Goal: Check status: Check status

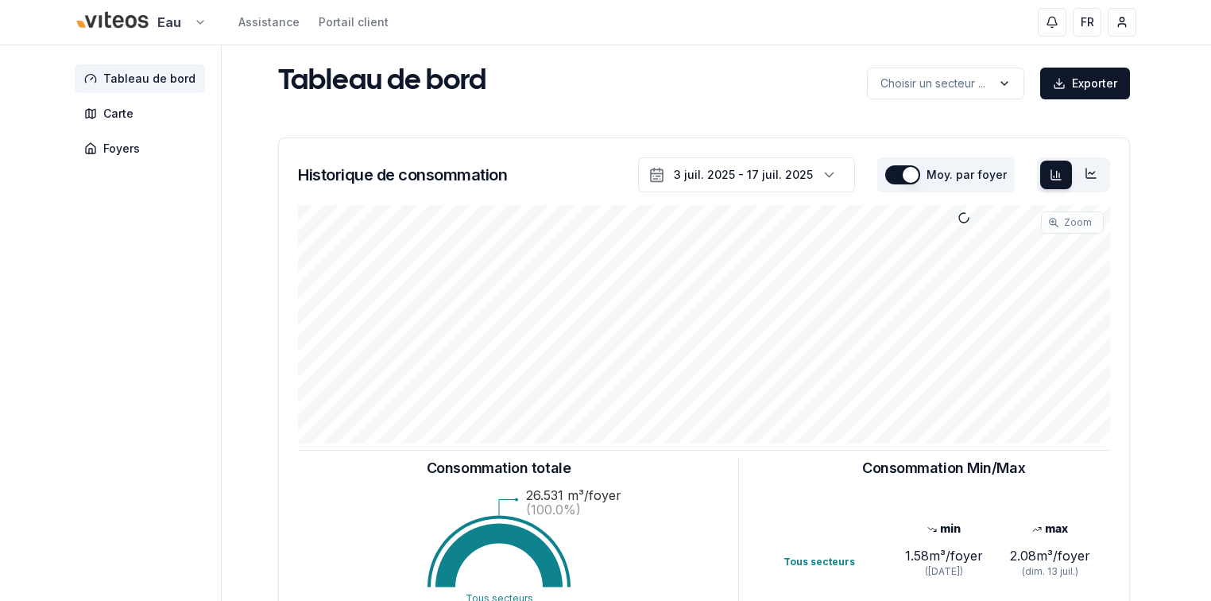
click at [206, 25] on div "Eau Assistance Portail client" at bounding box center [232, 23] width 314 height 34
click at [203, 25] on html "Eau Assistance Portail client FR [PERSON_NAME] Tableau de bord Carte Foyers Tab…" at bounding box center [605, 492] width 1211 height 984
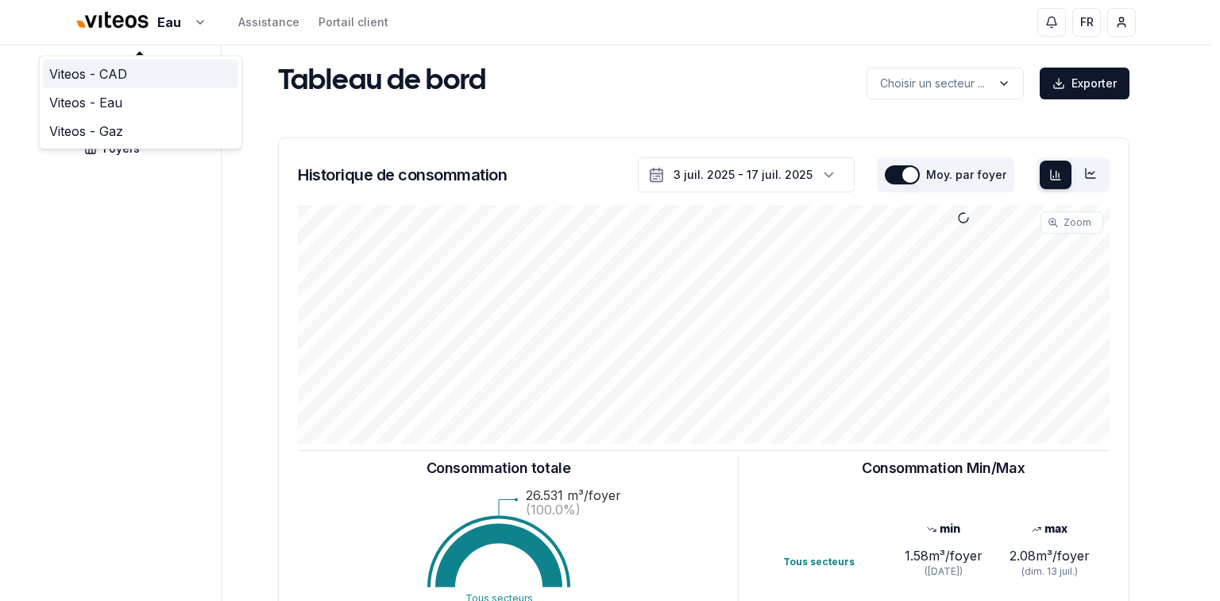
click at [114, 77] on link "Viteos - CAD" at bounding box center [140, 74] width 195 height 29
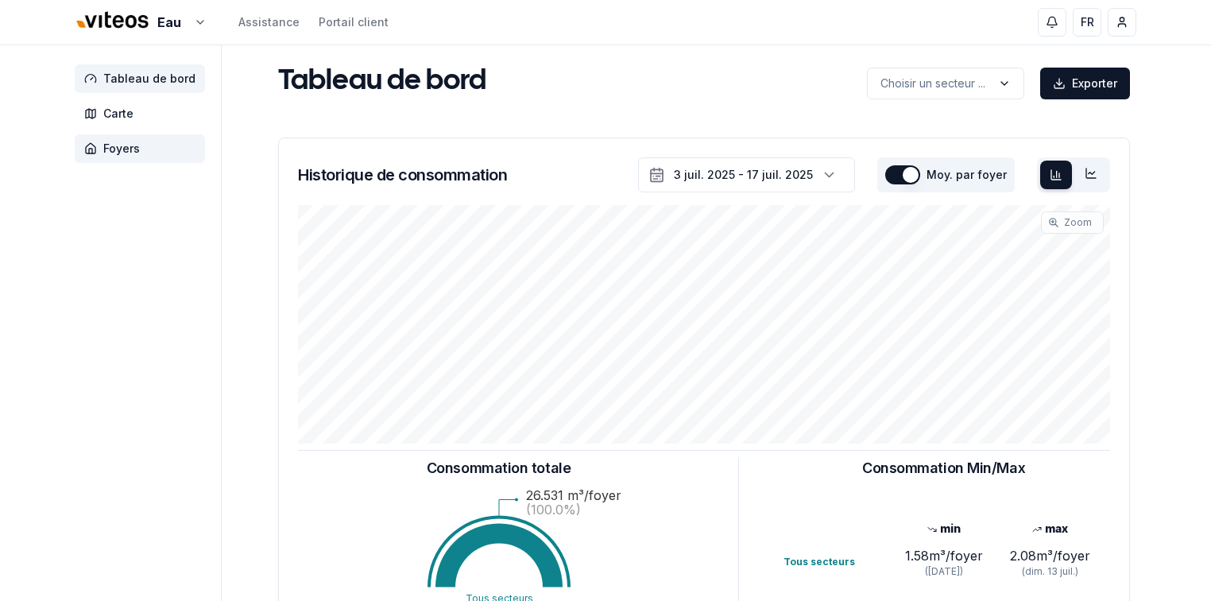
click at [110, 149] on span "Foyers" at bounding box center [121, 149] width 37 height 16
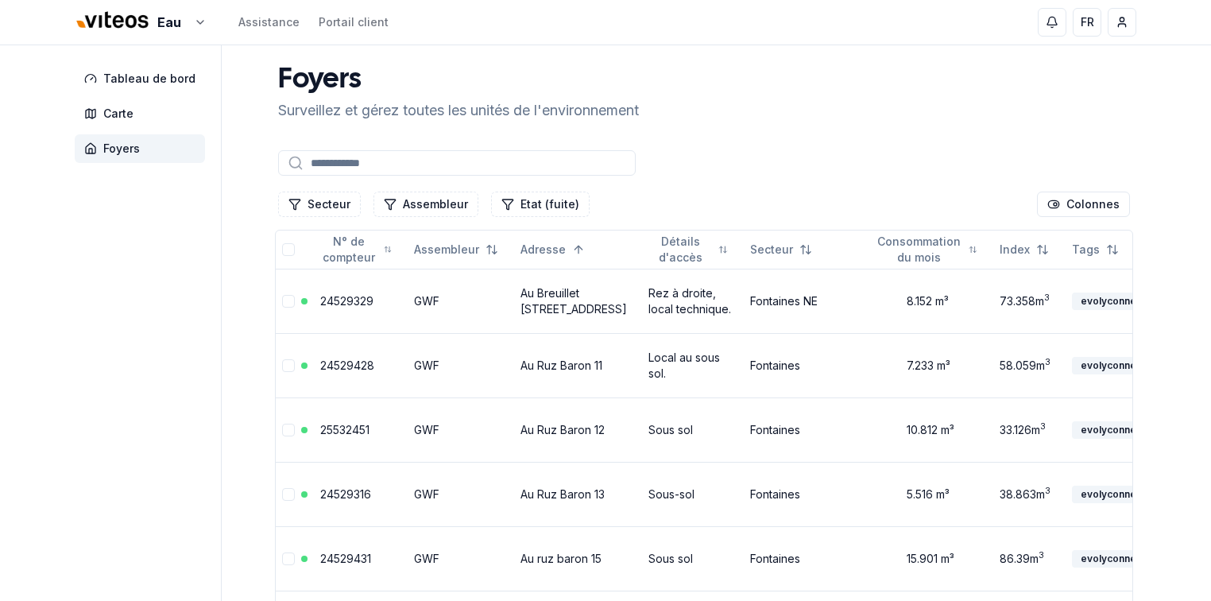
click at [328, 162] on input at bounding box center [457, 162] width 358 height 25
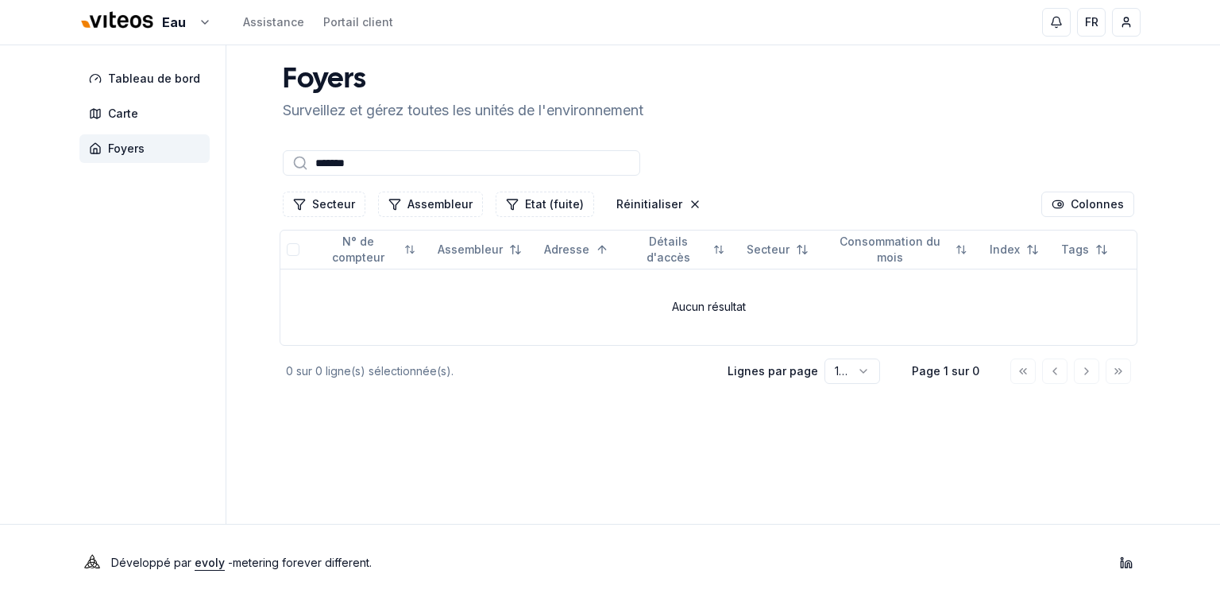
type input "*******"
click at [146, 296] on aside "Tableau de bord Carte Foyers" at bounding box center [152, 284] width 147 height 478
click at [197, 16] on html "Eau Assistance Portail client FR [PERSON_NAME] Tableau de bord Carte Foyers Foy…" at bounding box center [610, 300] width 1220 height 601
click at [121, 72] on link "Viteos - CAD" at bounding box center [144, 74] width 195 height 29
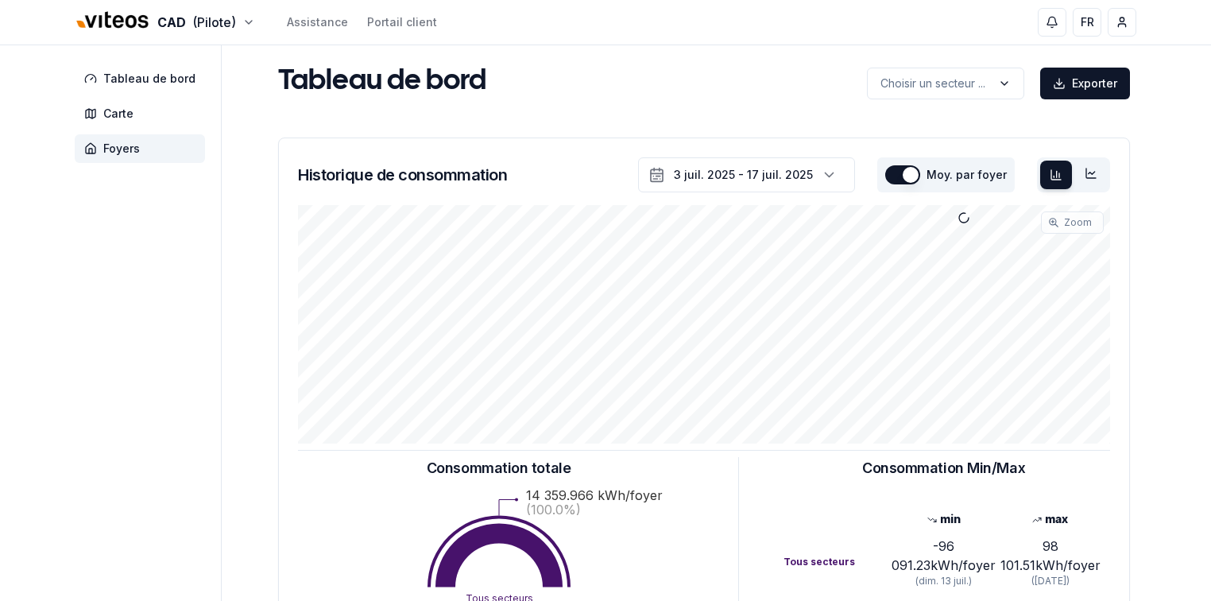
click at [114, 145] on span "Foyers" at bounding box center [121, 149] width 37 height 16
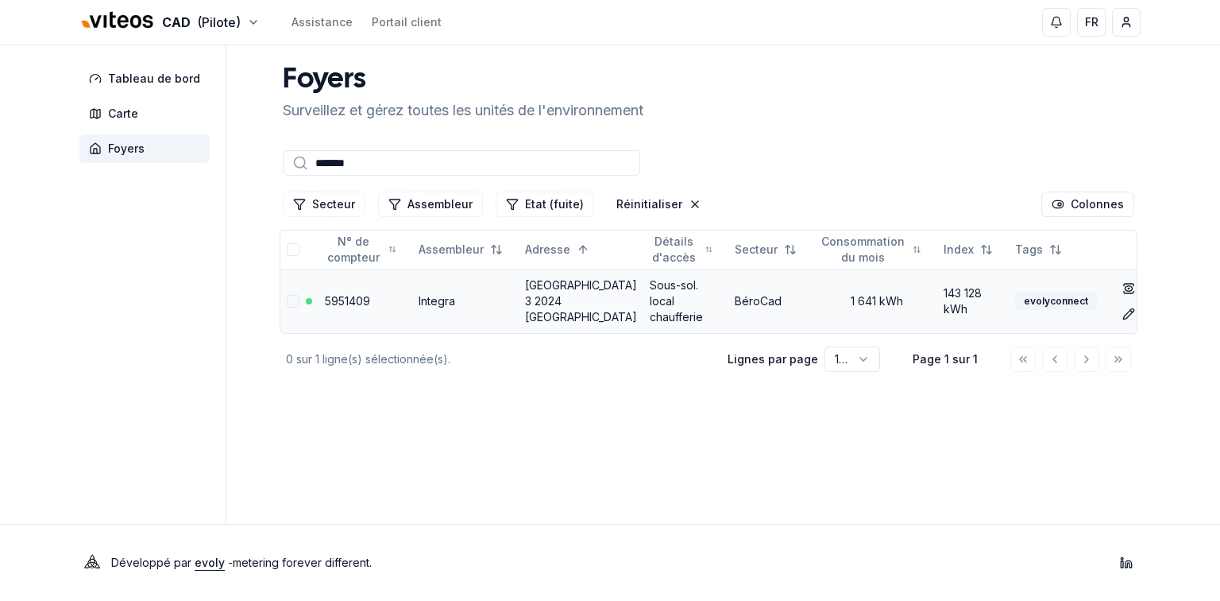
click at [353, 299] on link "5951409" at bounding box center [347, 301] width 45 height 14
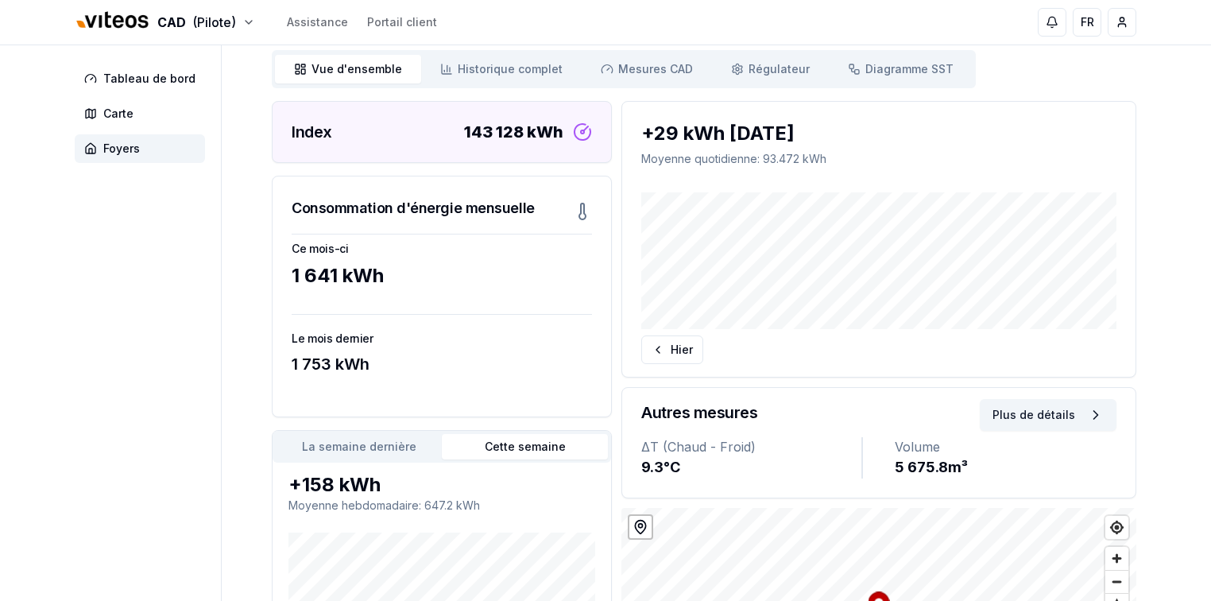
scroll to position [124, 0]
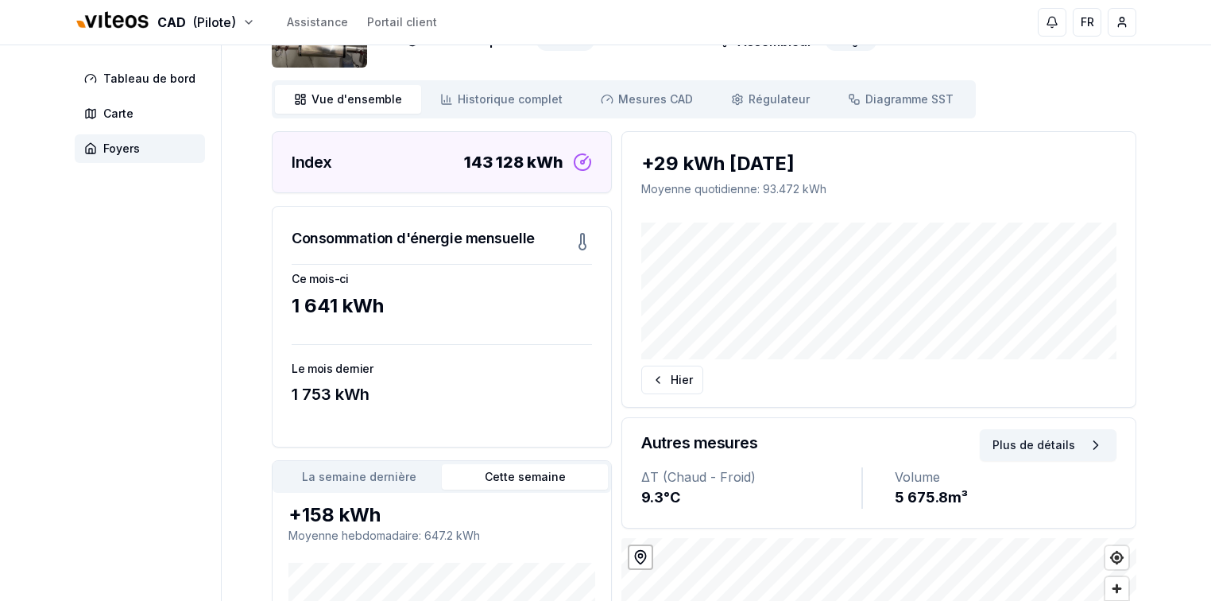
click at [521, 478] on button "Cette semaine" at bounding box center [525, 476] width 166 height 25
click at [358, 470] on button "La semaine dernière" at bounding box center [359, 476] width 166 height 25
click at [526, 467] on button "Cette semaine" at bounding box center [525, 476] width 166 height 25
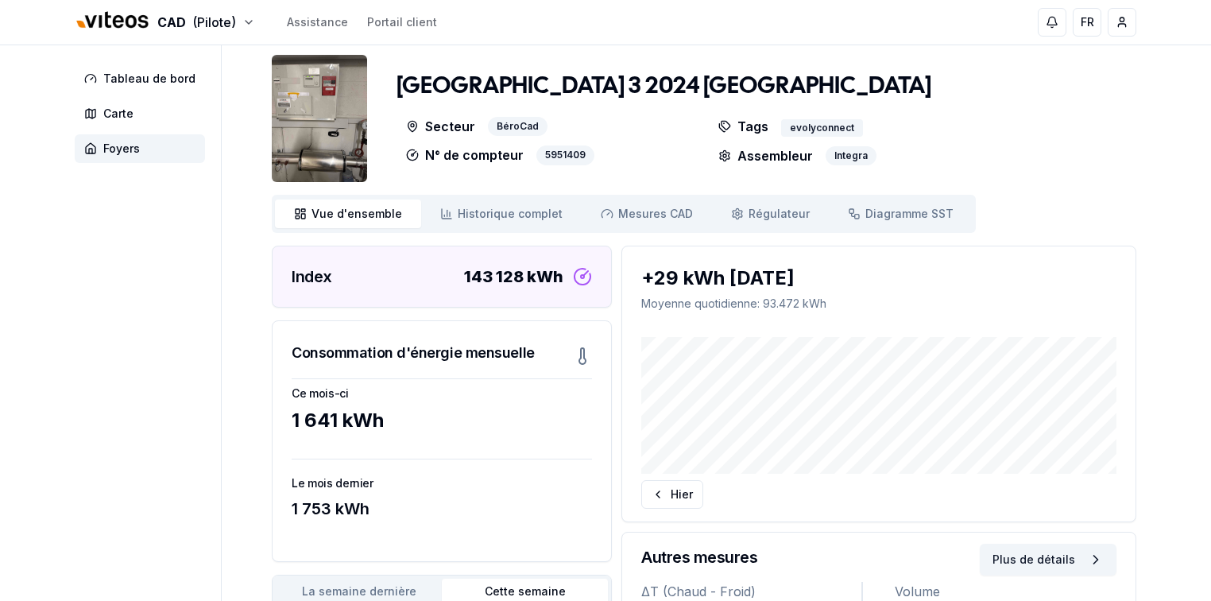
scroll to position [0, 0]
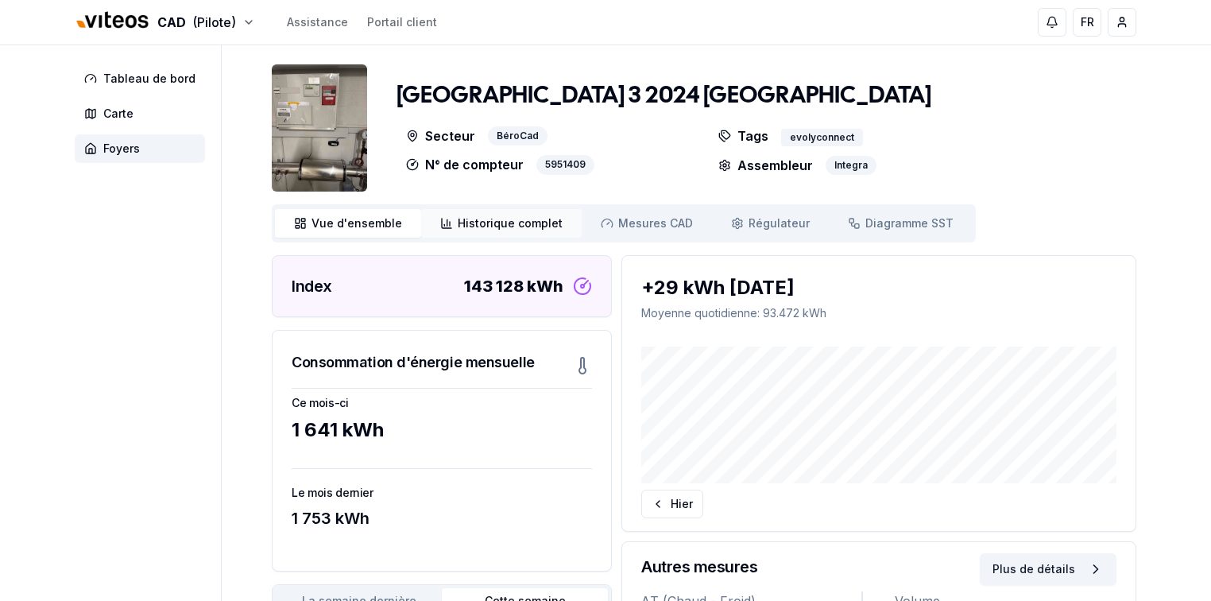
click at [496, 218] on span "Historique complet" at bounding box center [510, 223] width 105 height 16
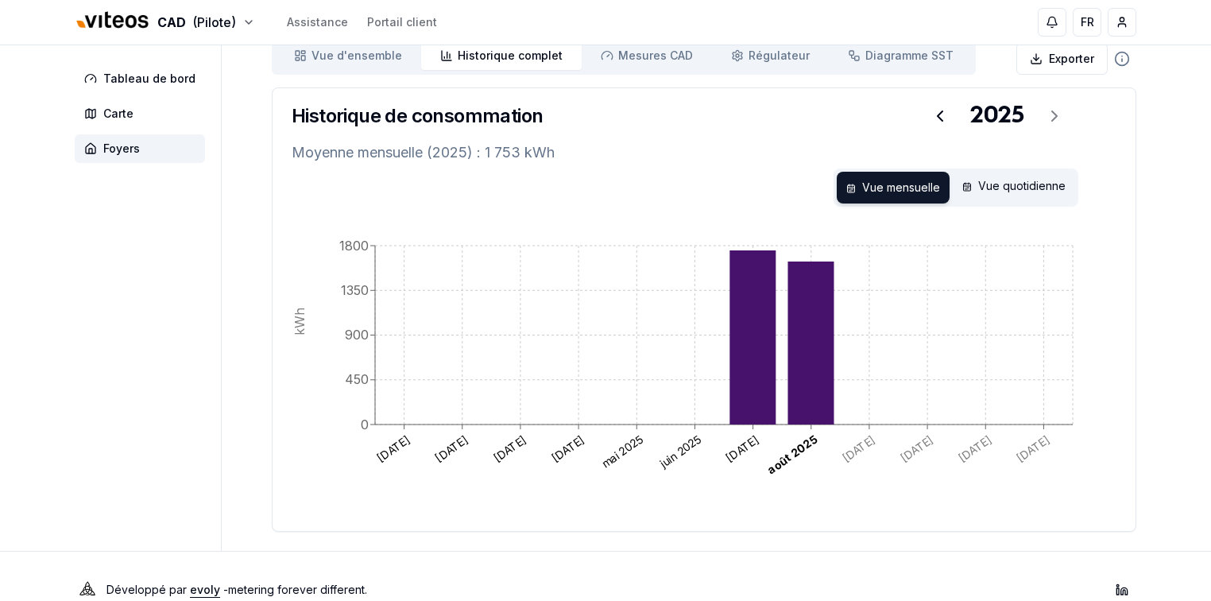
scroll to position [194, 0]
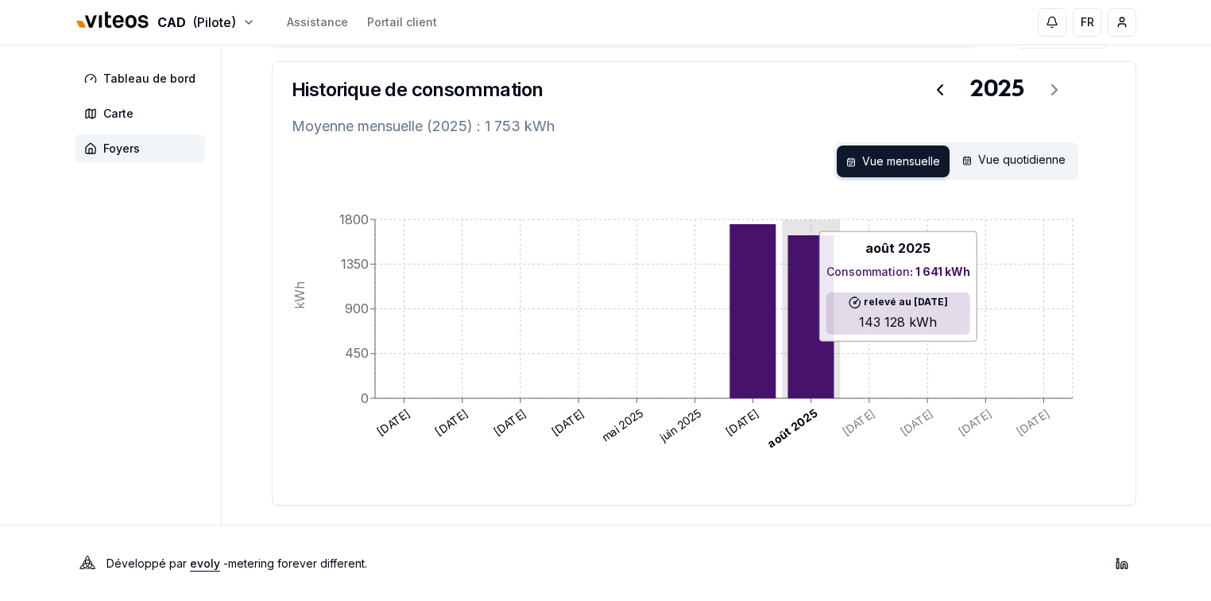
click at [815, 349] on icon at bounding box center [810, 316] width 46 height 163
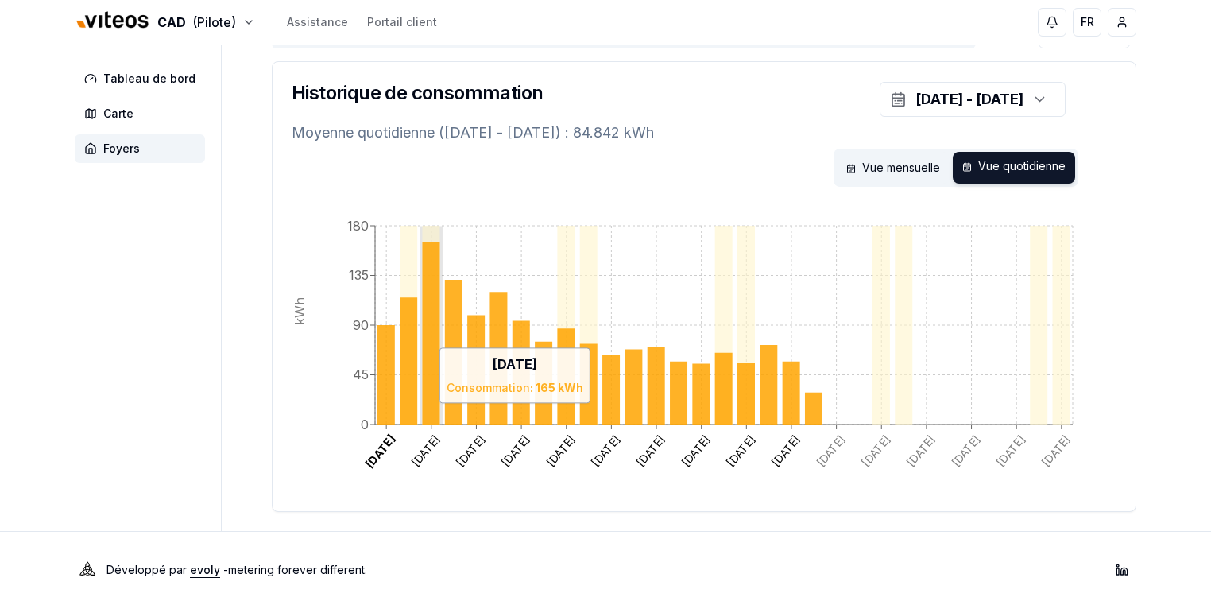
click at [430, 411] on icon at bounding box center [430, 333] width 17 height 182
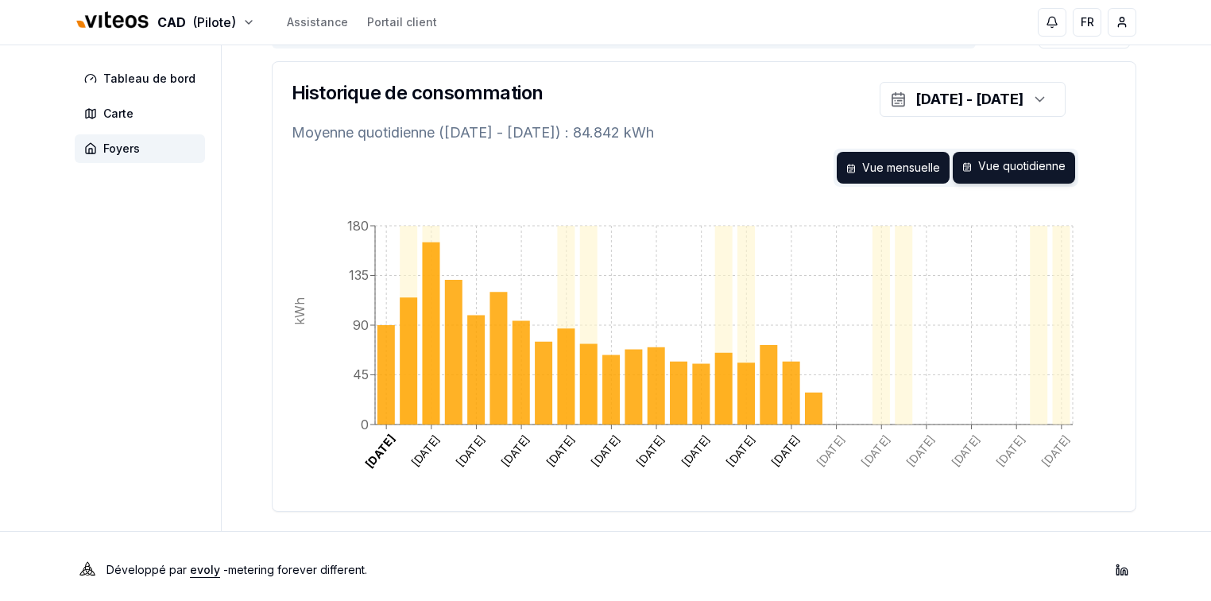
click at [876, 164] on div "Vue mensuelle" at bounding box center [893, 168] width 113 height 32
